Goal: Leave review/rating: Share an evaluation or opinion about a product, service, or content

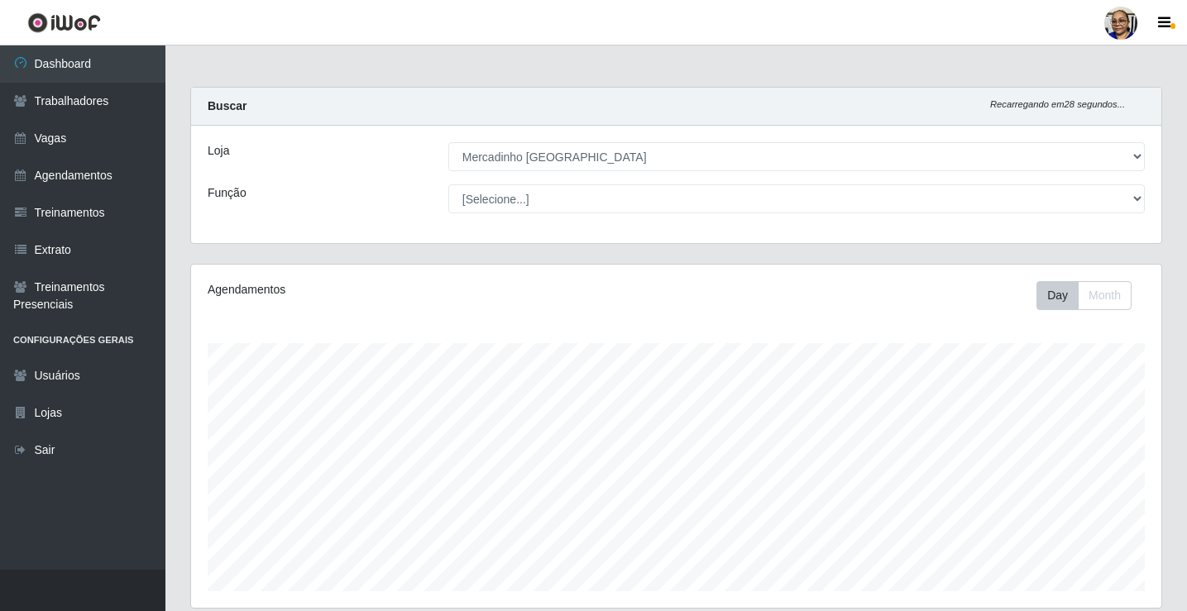
select select "345"
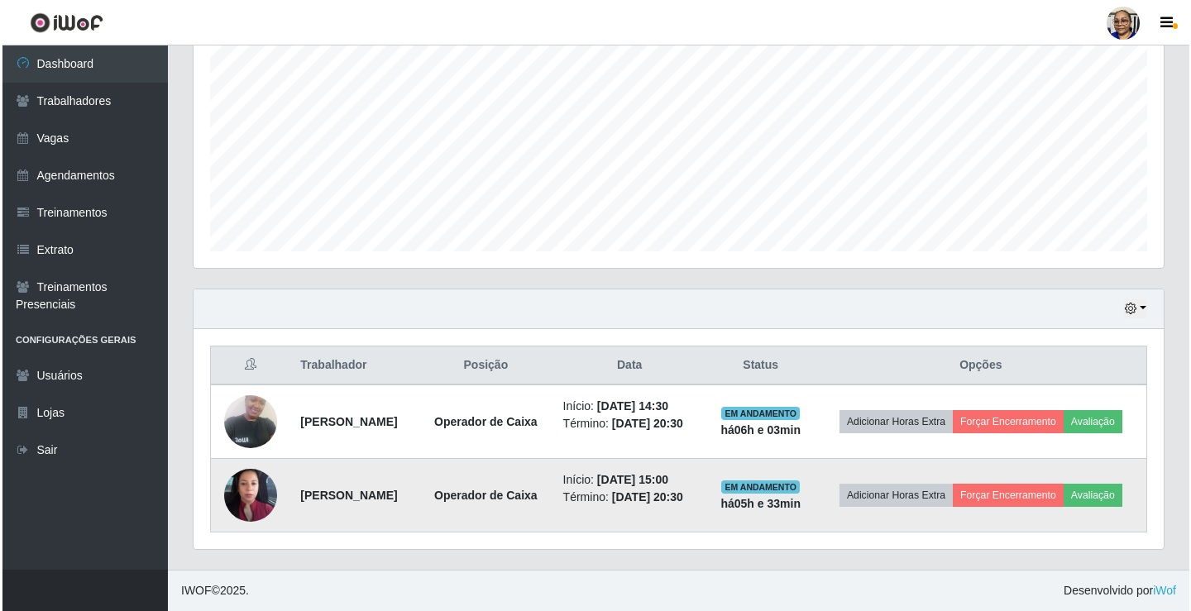
scroll to position [343, 970]
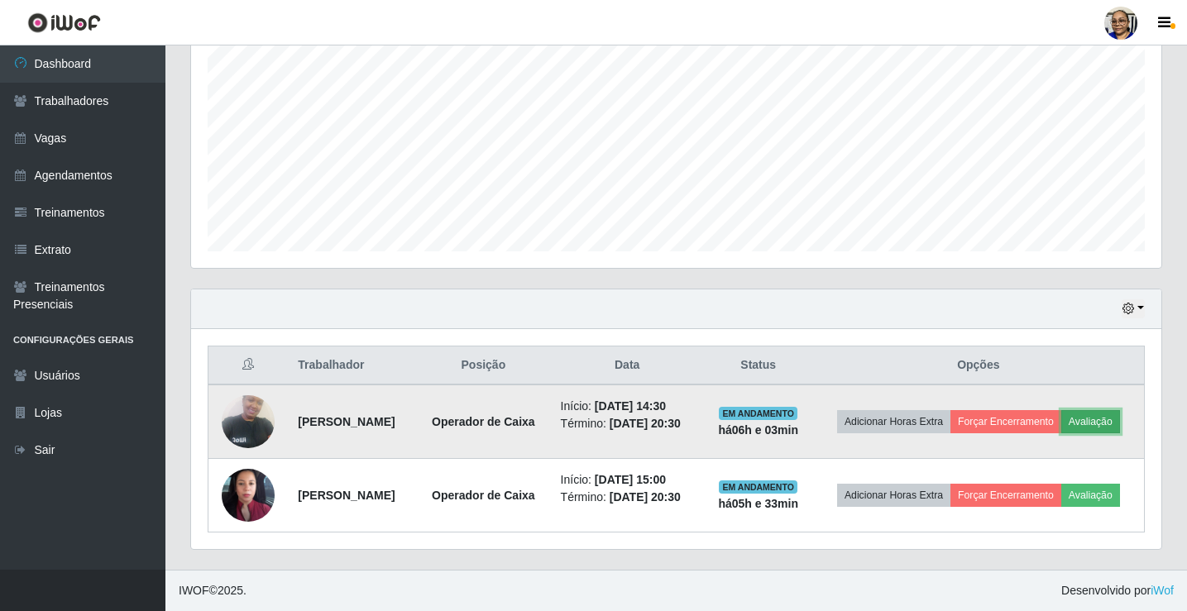
click at [1061, 416] on button "Avaliação" at bounding box center [1090, 421] width 59 height 23
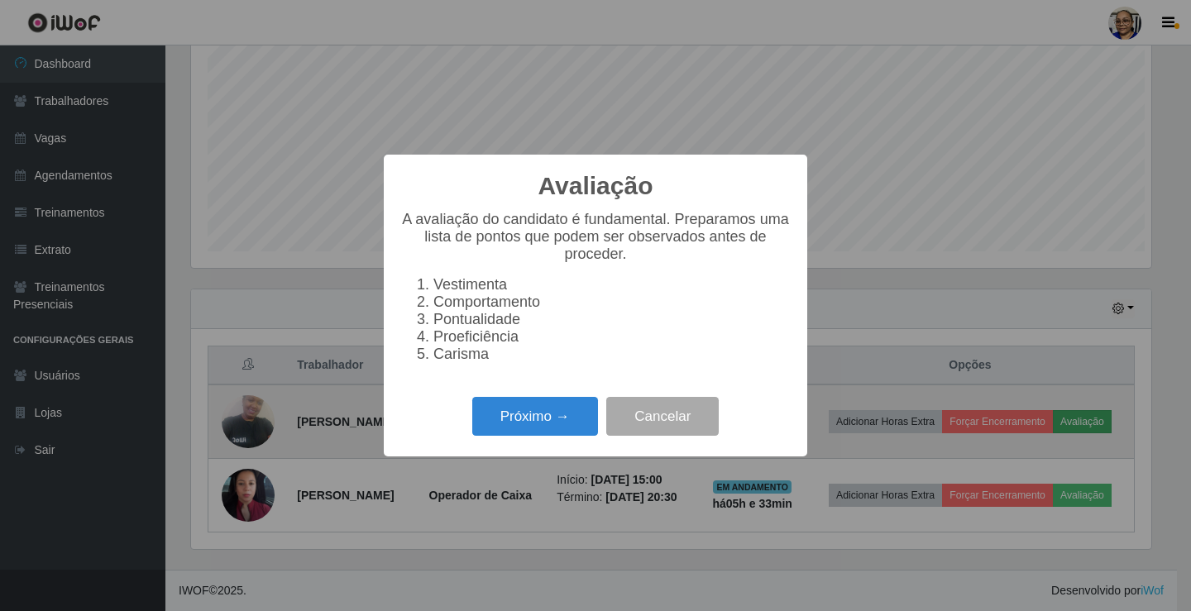
scroll to position [343, 960]
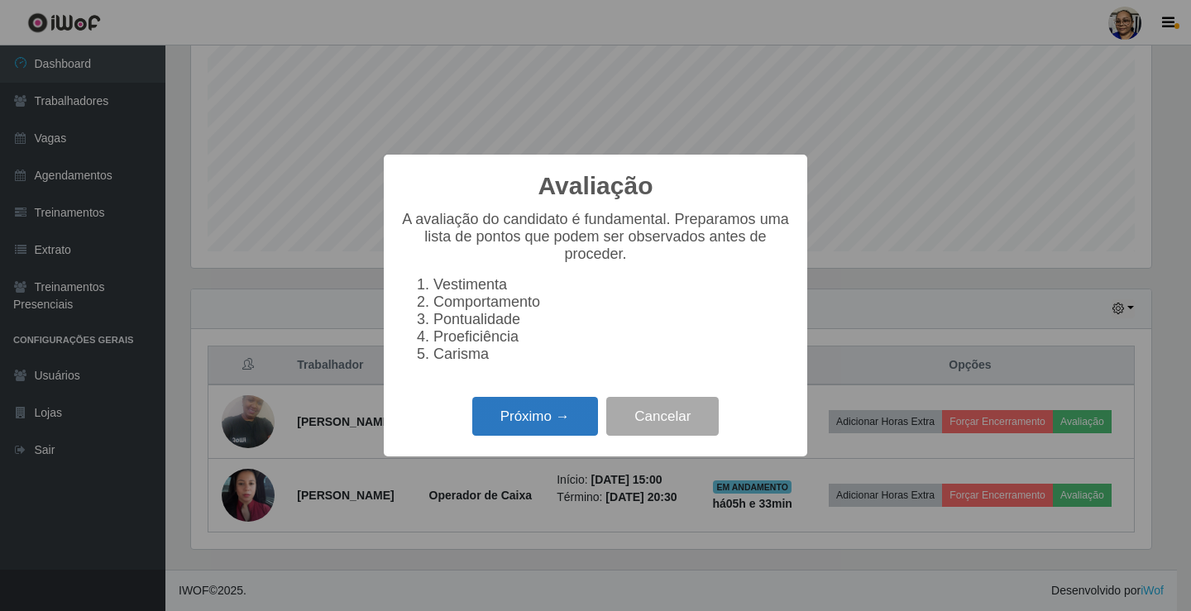
click at [558, 424] on button "Próximo →" at bounding box center [535, 416] width 126 height 39
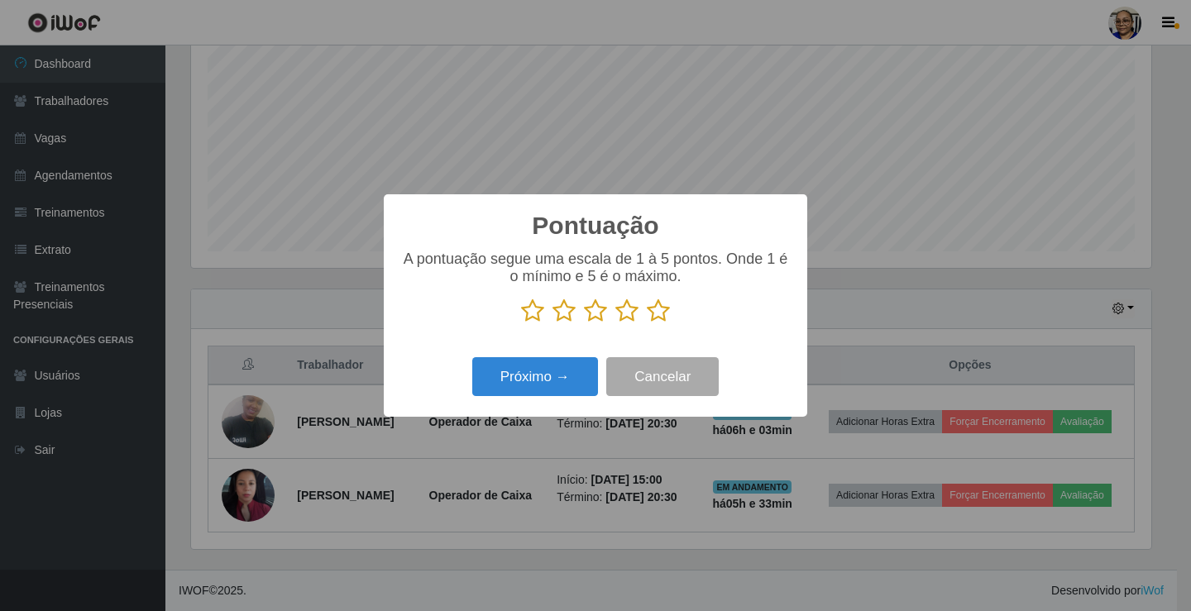
click at [661, 315] on icon at bounding box center [658, 311] width 23 height 25
click at [647, 323] on input "radio" at bounding box center [647, 323] width 0 height 0
click at [575, 372] on button "Próximo →" at bounding box center [535, 376] width 126 height 39
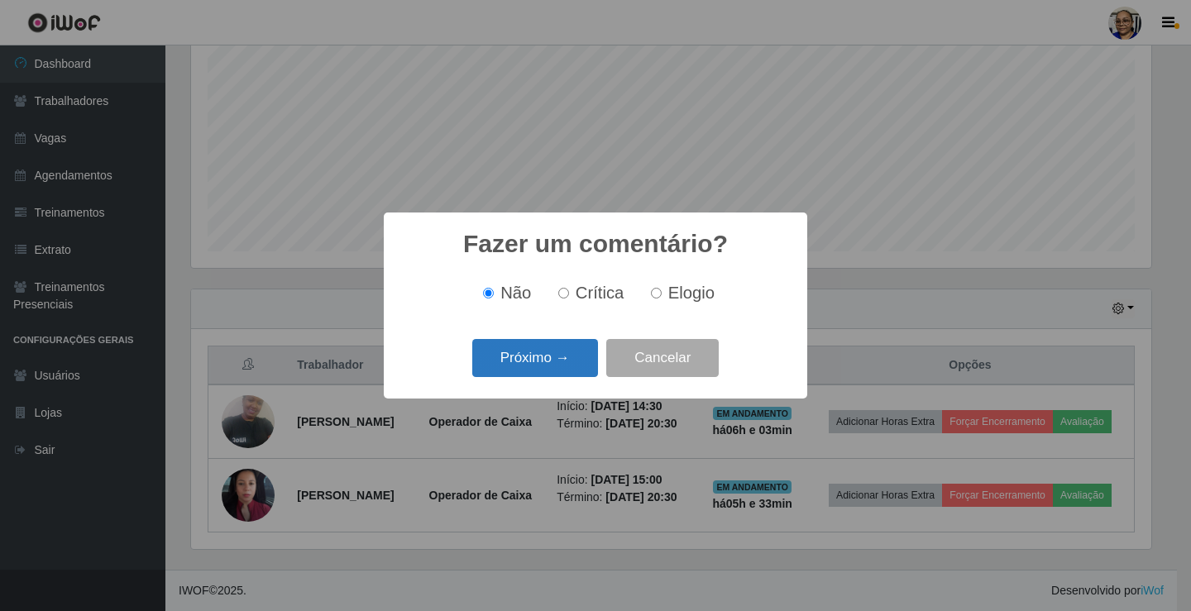
click at [582, 365] on button "Próximo →" at bounding box center [535, 358] width 126 height 39
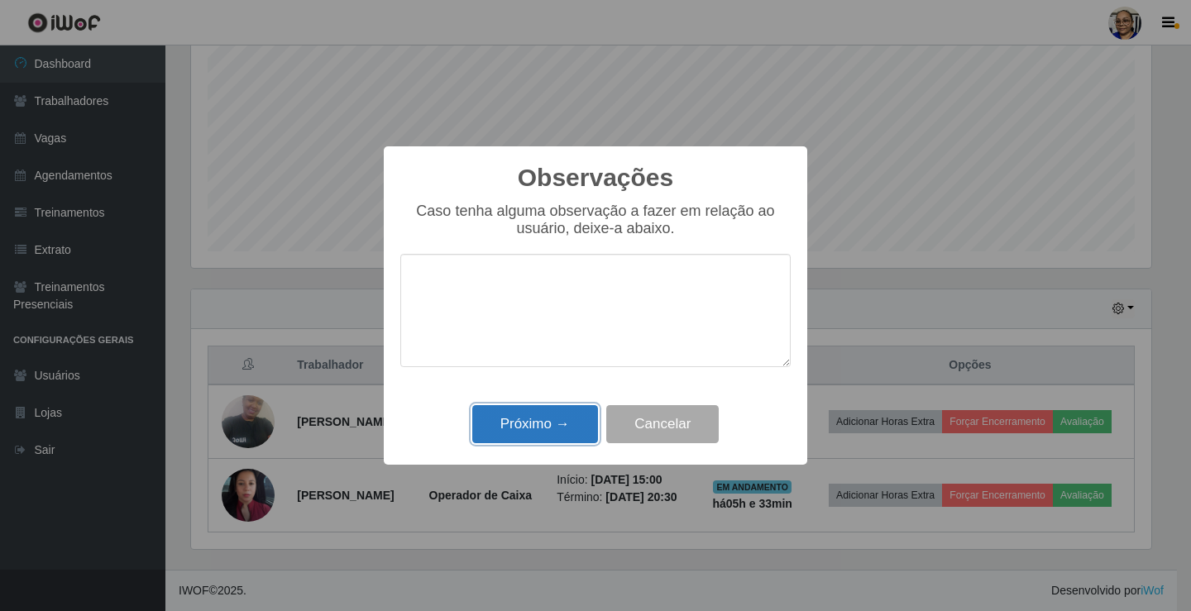
click at [569, 426] on button "Próximo →" at bounding box center [535, 424] width 126 height 39
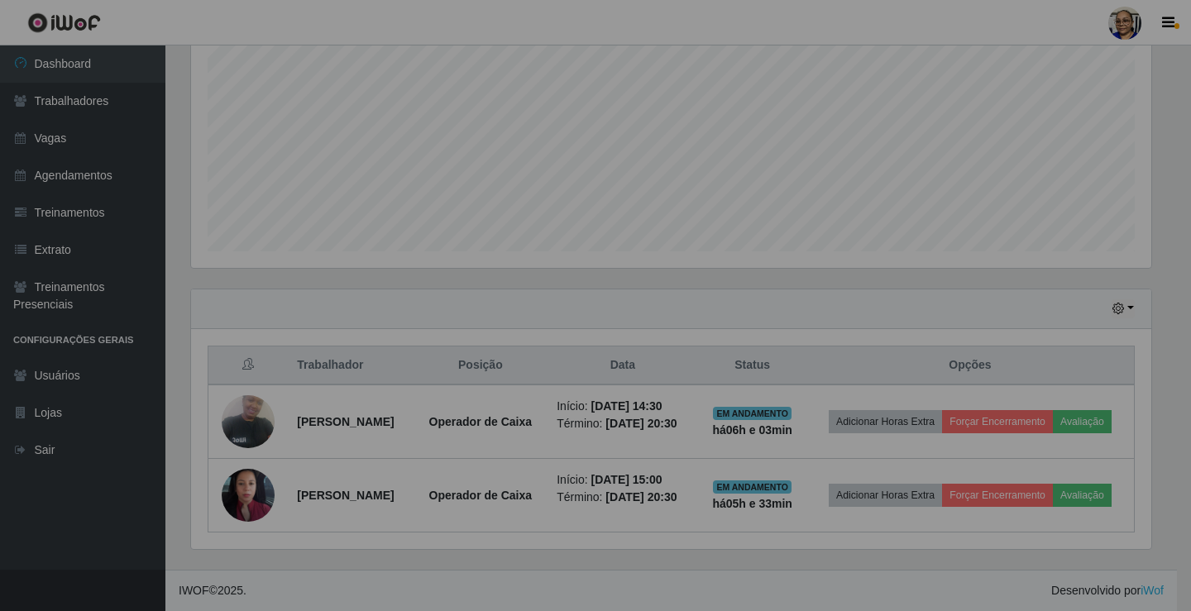
scroll to position [343, 970]
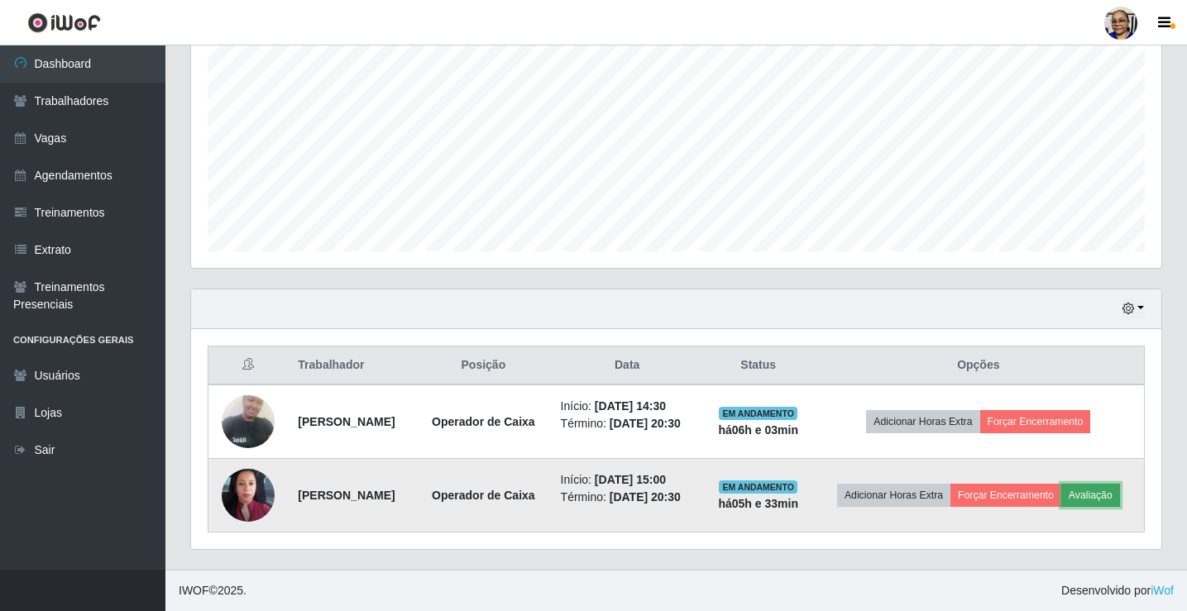
click at [1061, 503] on button "Avaliação" at bounding box center [1090, 495] width 59 height 23
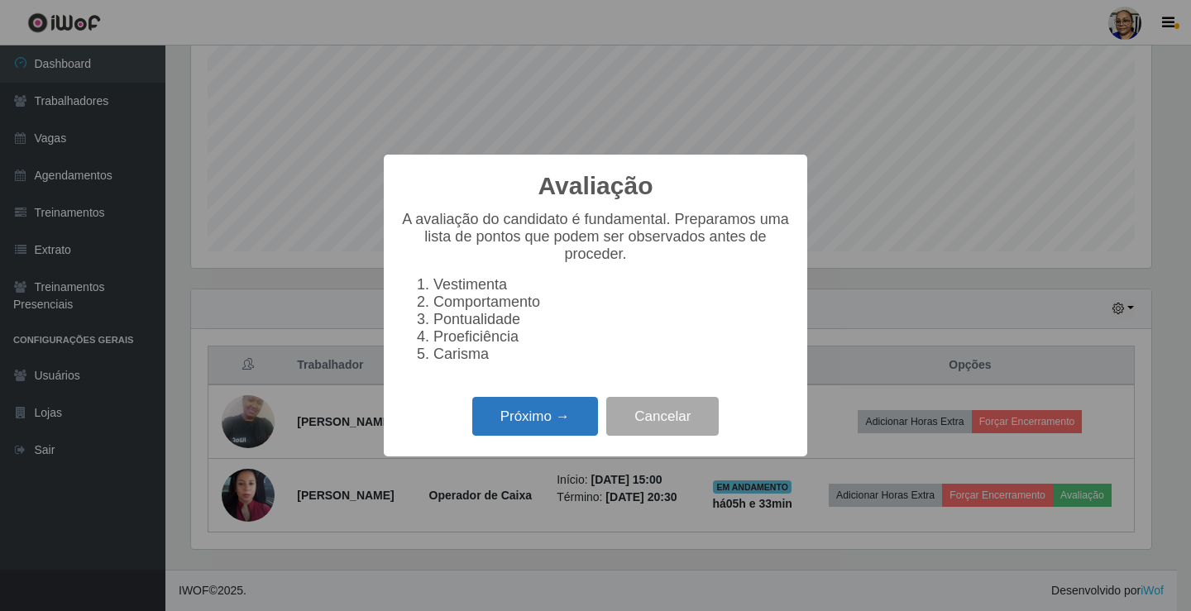
click at [577, 424] on button "Próximo →" at bounding box center [535, 416] width 126 height 39
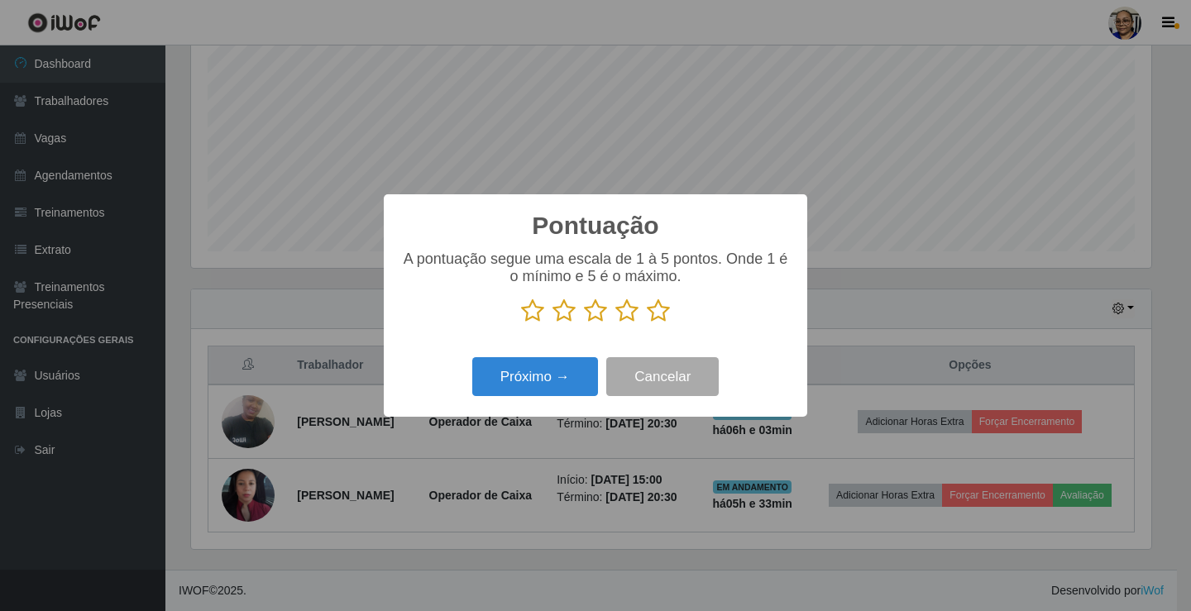
click at [657, 318] on icon at bounding box center [658, 311] width 23 height 25
click at [647, 323] on input "radio" at bounding box center [647, 323] width 0 height 0
click at [547, 375] on button "Próximo →" at bounding box center [535, 376] width 126 height 39
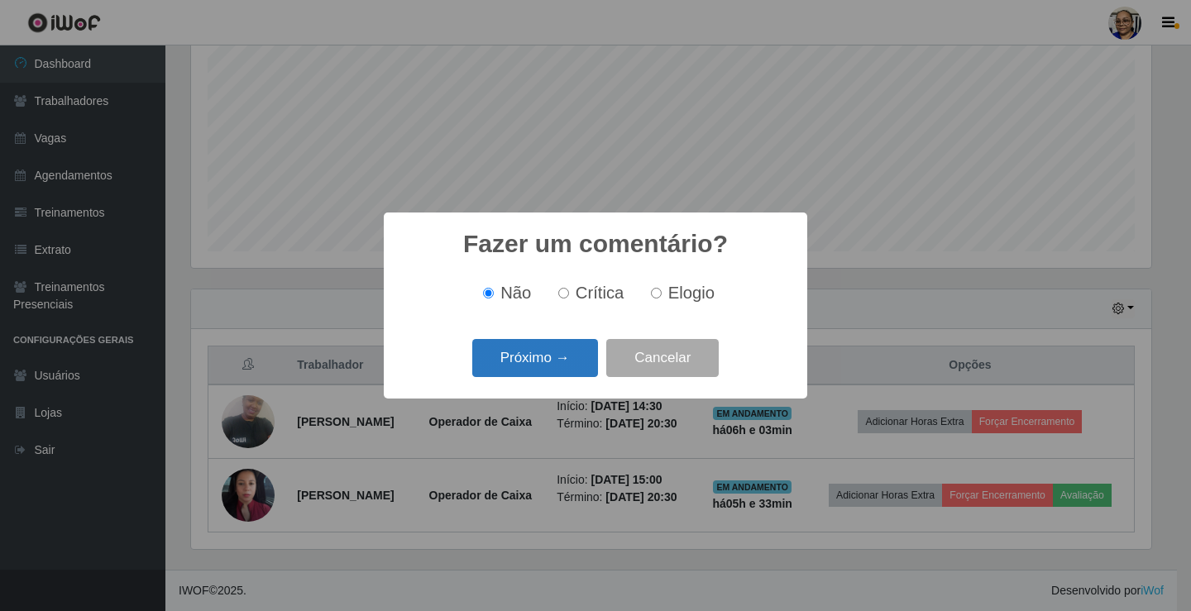
click at [580, 346] on button "Próximo →" at bounding box center [535, 358] width 126 height 39
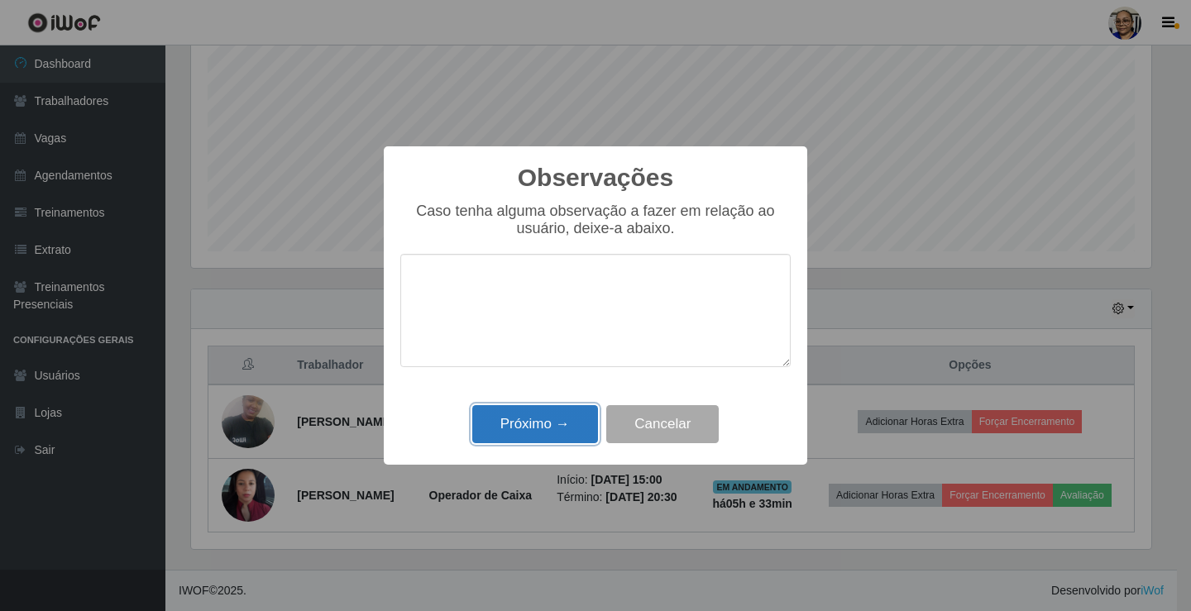
click at [562, 426] on button "Próximo →" at bounding box center [535, 424] width 126 height 39
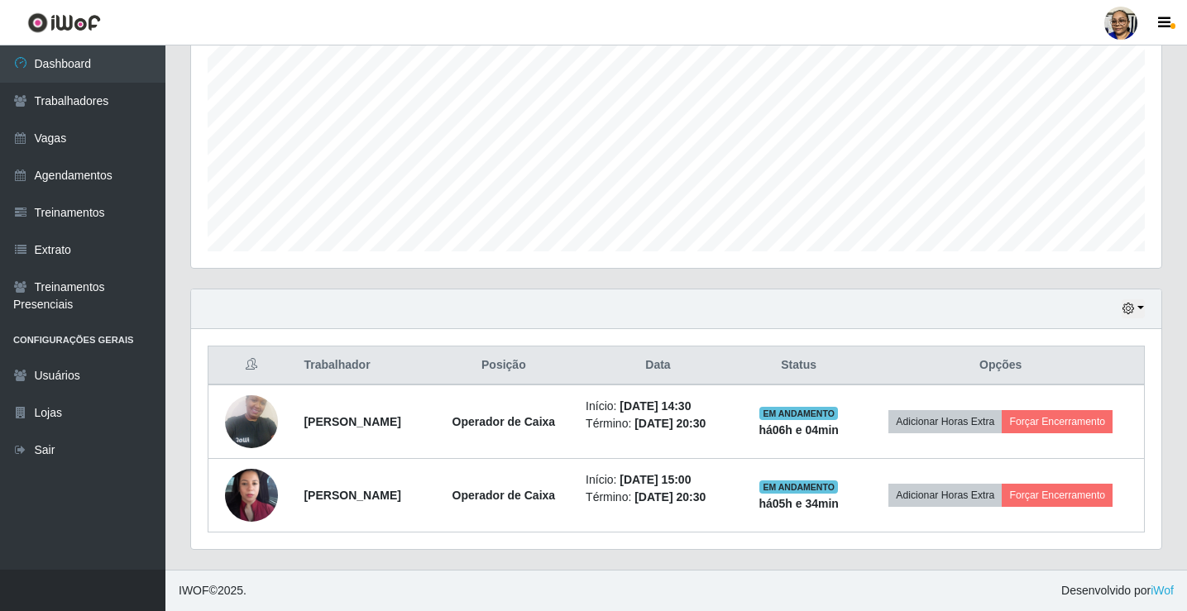
scroll to position [340, 0]
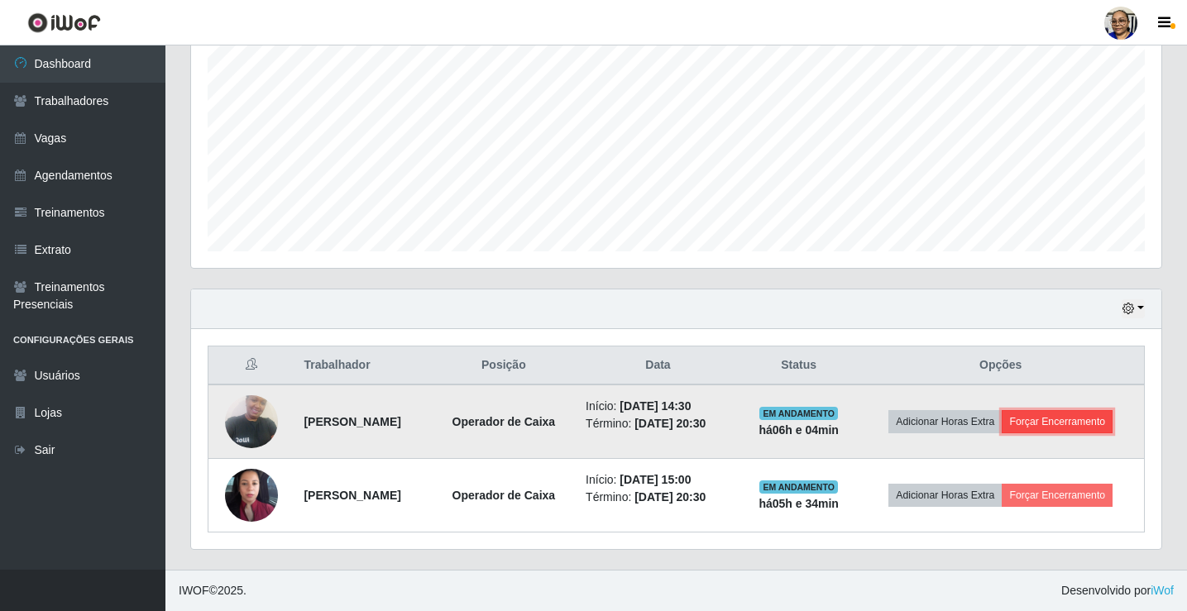
click at [1087, 428] on button "Forçar Encerramento" at bounding box center [1056, 421] width 111 height 23
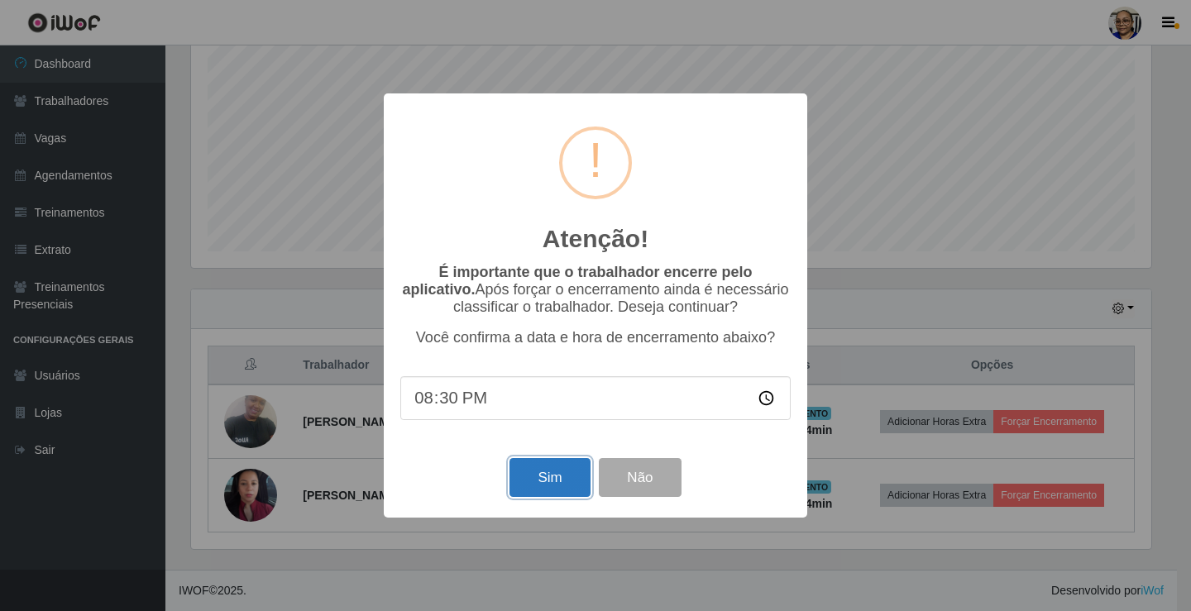
click at [550, 479] on button "Sim" at bounding box center [549, 477] width 80 height 39
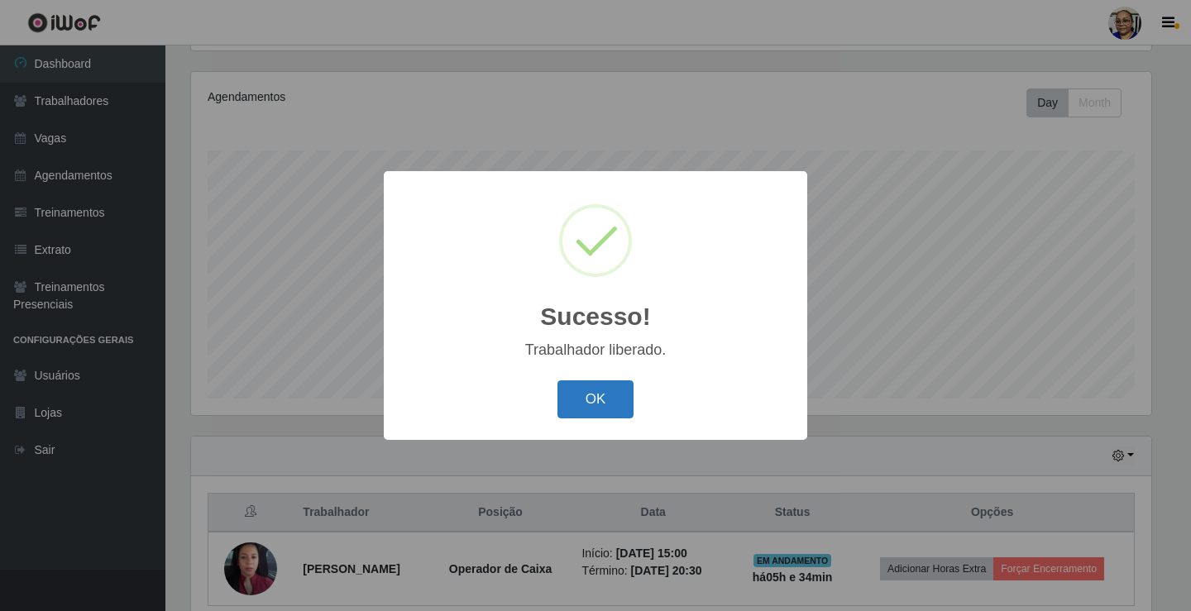
click at [594, 409] on button "OK" at bounding box center [595, 399] width 77 height 39
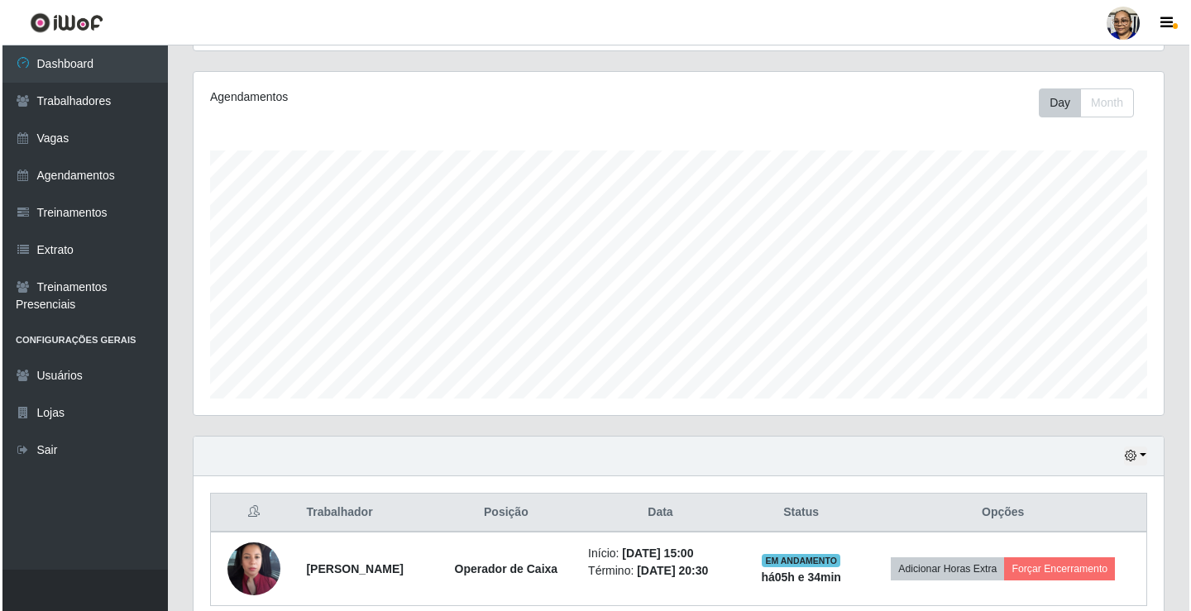
scroll to position [266, 0]
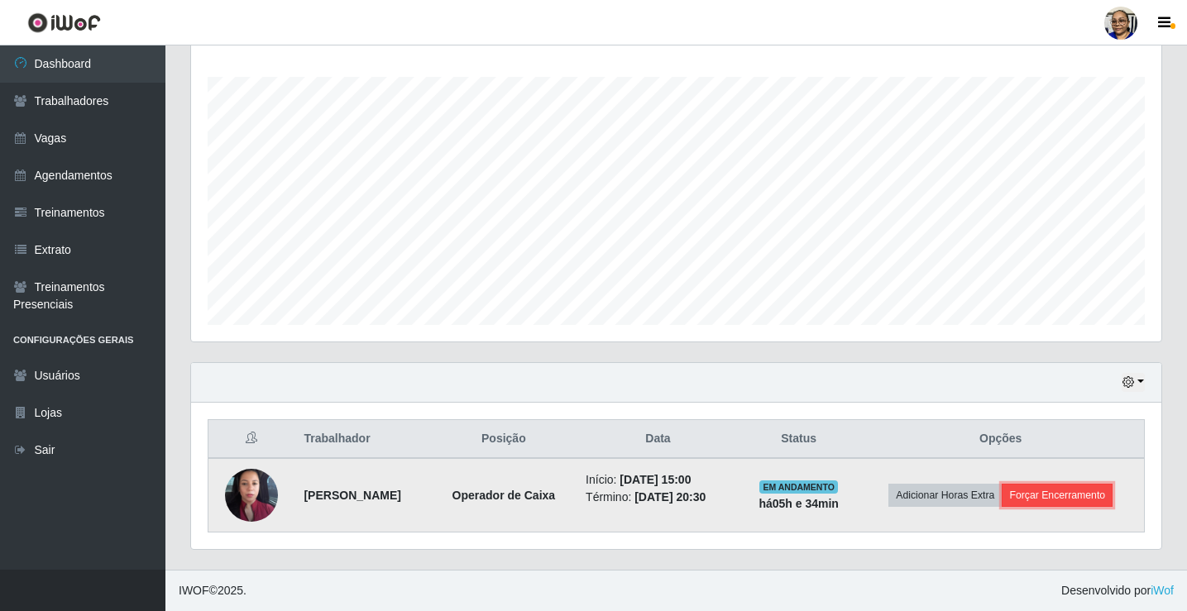
click at [1078, 496] on button "Forçar Encerramento" at bounding box center [1056, 495] width 111 height 23
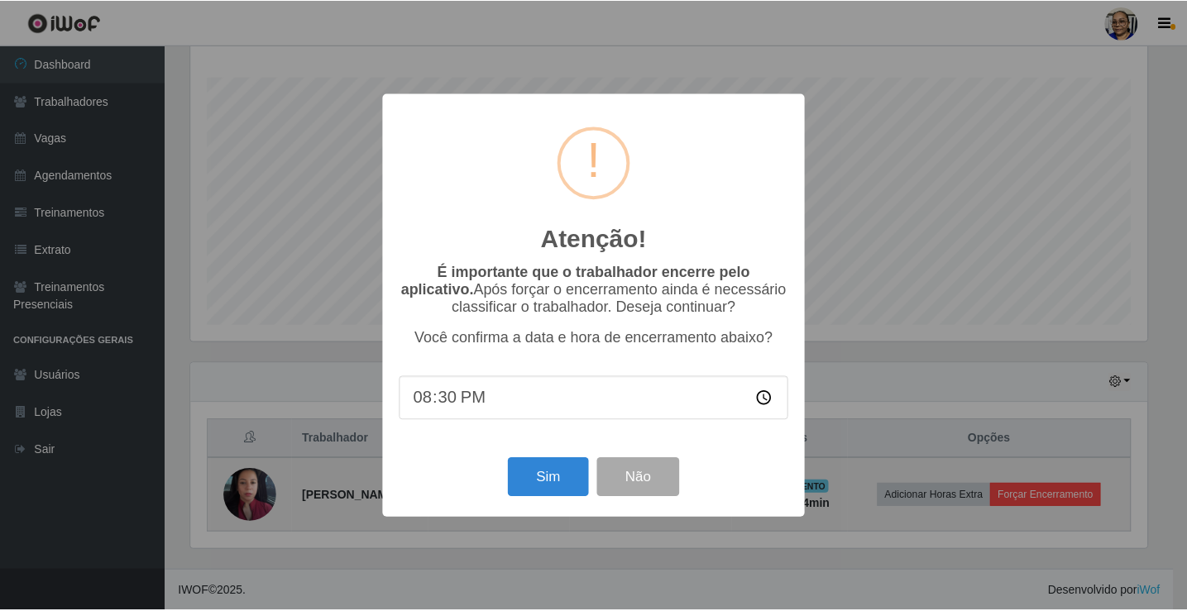
scroll to position [343, 960]
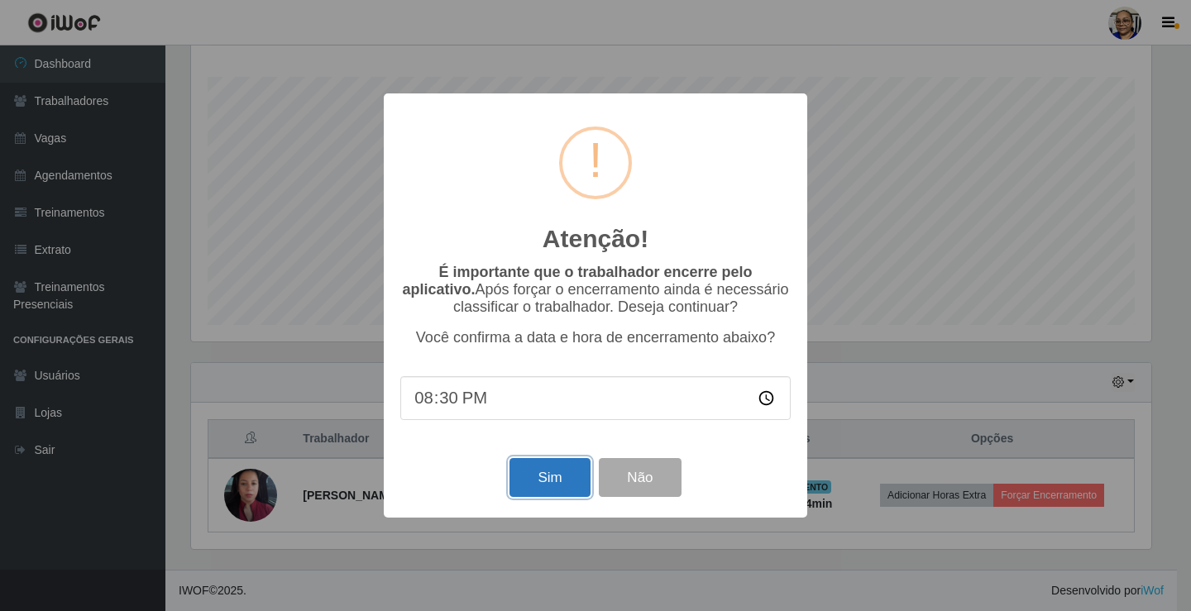
click at [552, 484] on button "Sim" at bounding box center [549, 477] width 80 height 39
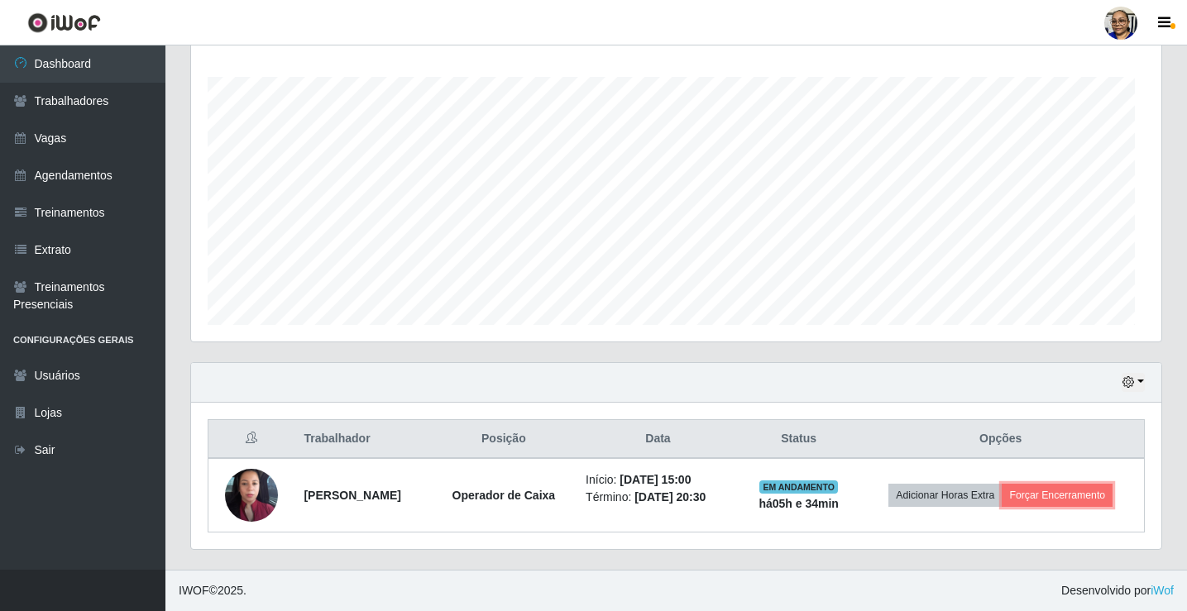
scroll to position [0, 0]
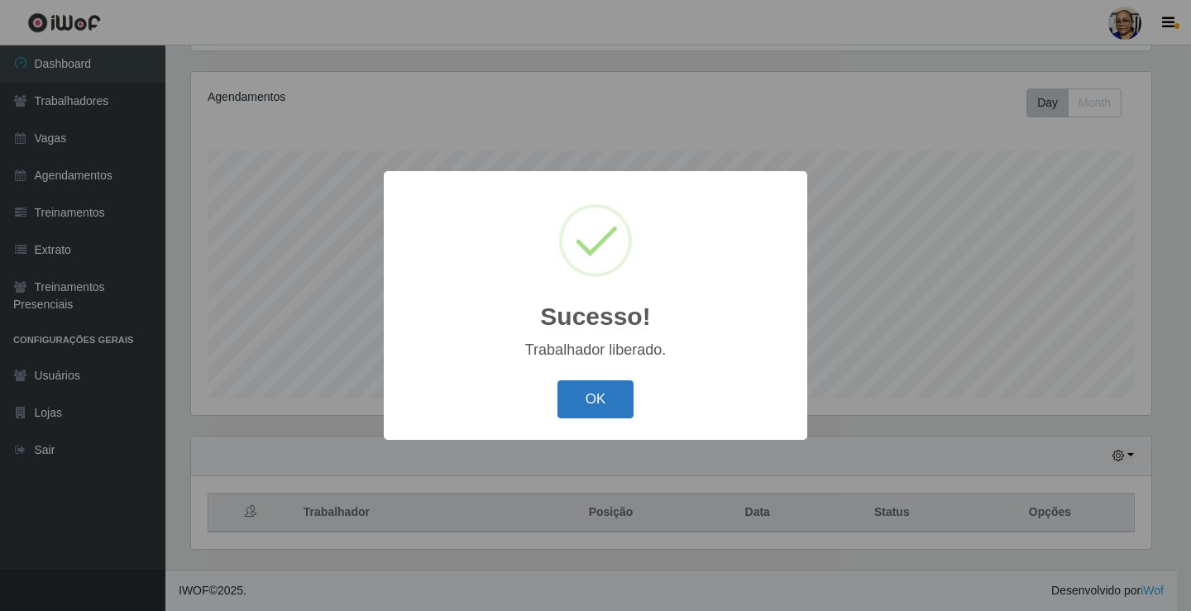
click at [605, 400] on button "OK" at bounding box center [595, 399] width 77 height 39
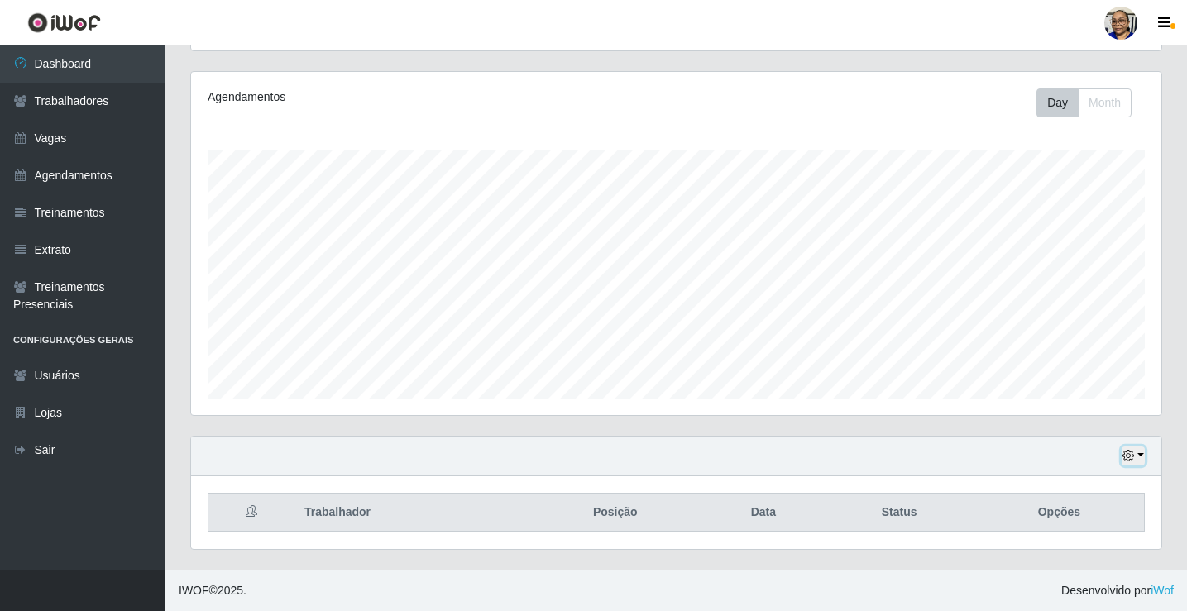
click at [1140, 456] on button "button" at bounding box center [1132, 456] width 23 height 19
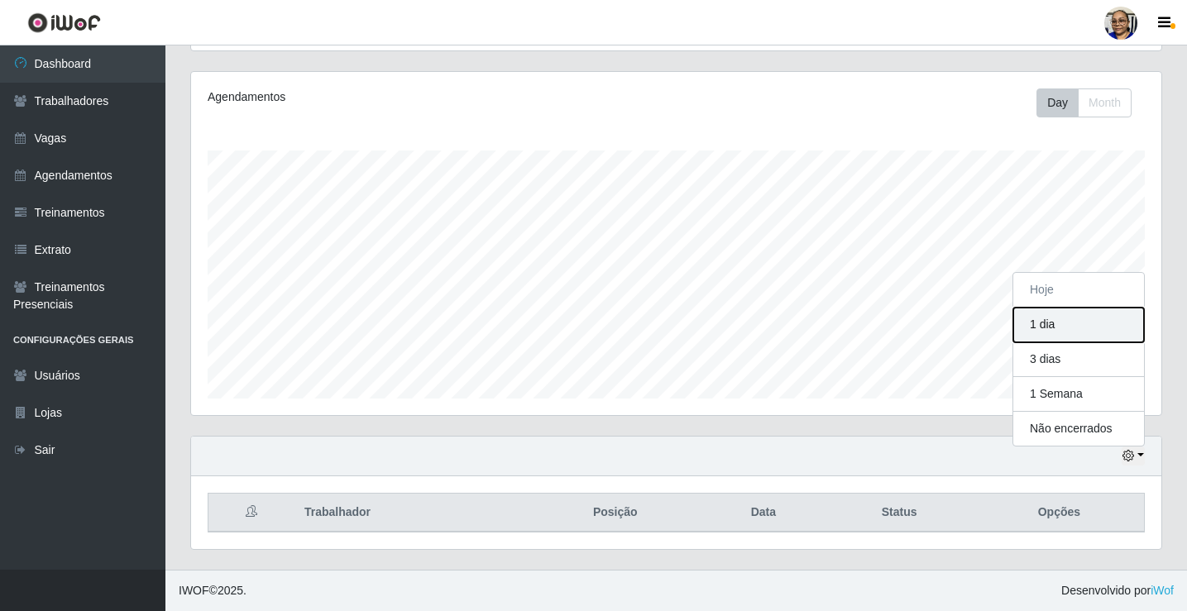
click at [1057, 326] on button "1 dia" at bounding box center [1078, 325] width 131 height 35
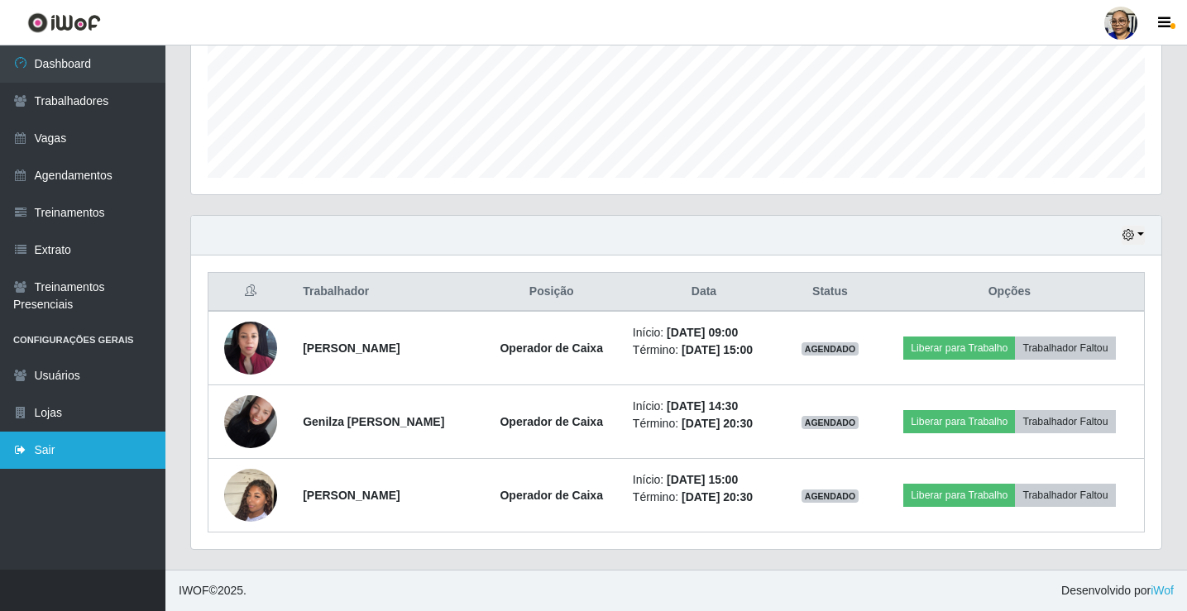
click at [67, 442] on link "Sair" at bounding box center [82, 450] width 165 height 37
